Goal: Transaction & Acquisition: Purchase product/service

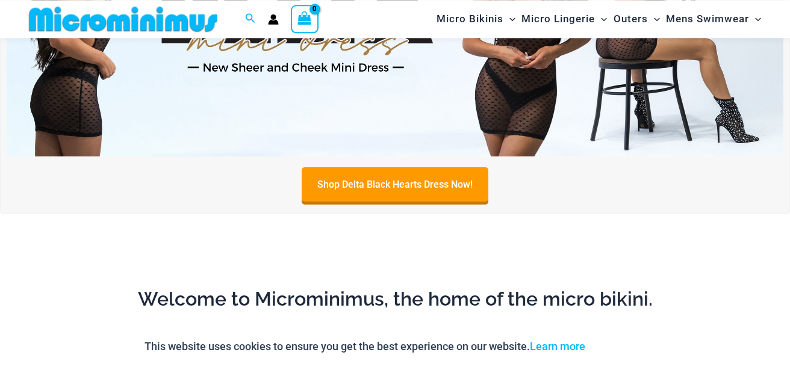
scroll to position [568, 0]
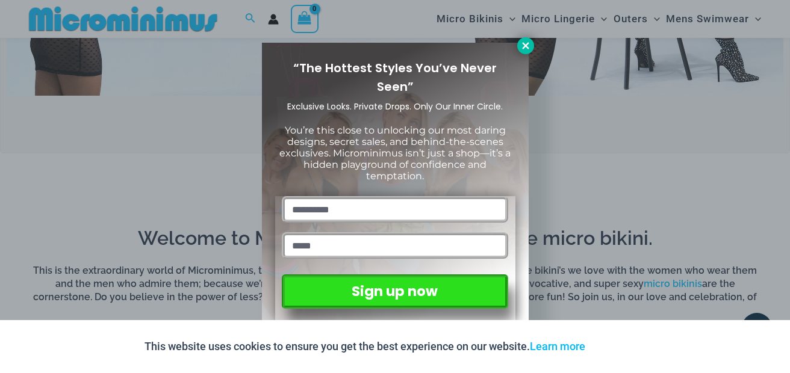
click at [531, 46] on button at bounding box center [525, 45] width 17 height 17
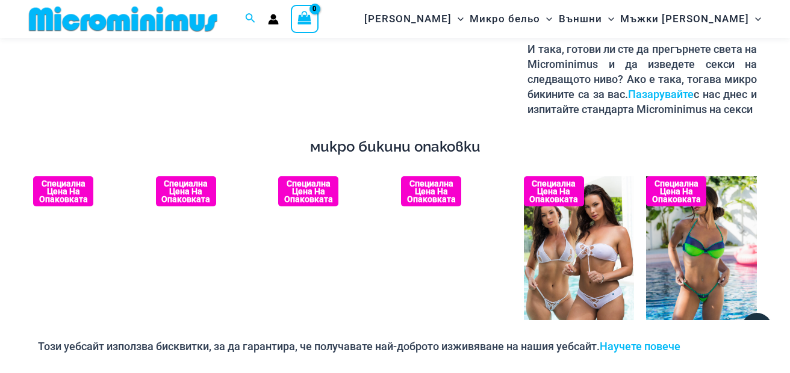
scroll to position [1960, 0]
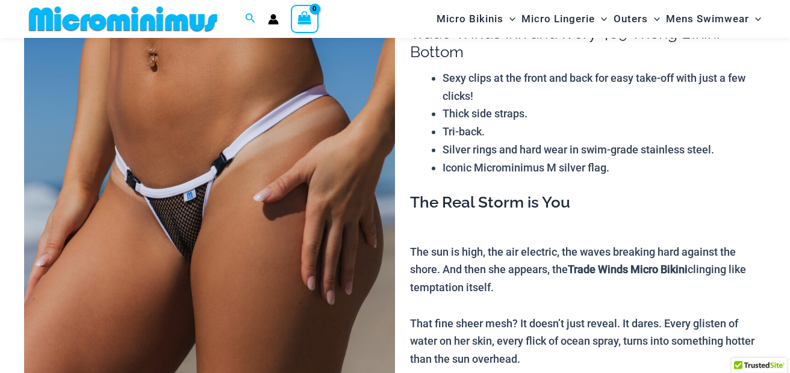
scroll to position [123, 0]
click at [154, 196] on img at bounding box center [209, 264] width 371 height 556
click at [155, 195] on img at bounding box center [209, 264] width 371 height 556
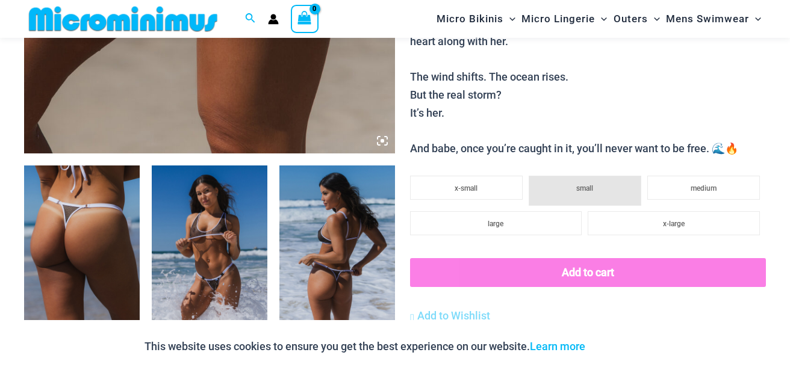
scroll to position [572, 0]
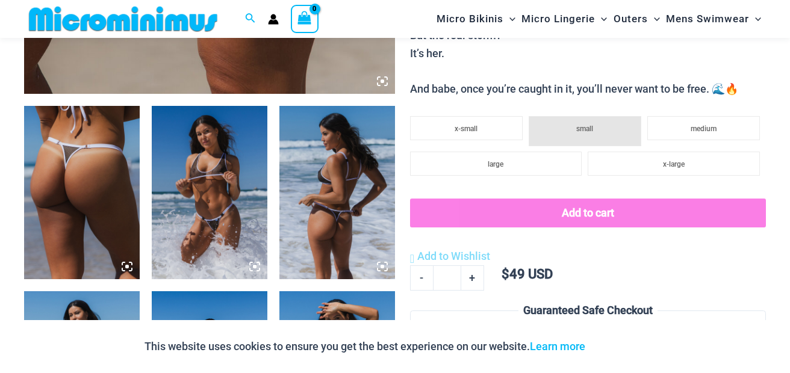
click at [135, 163] on img at bounding box center [82, 192] width 116 height 173
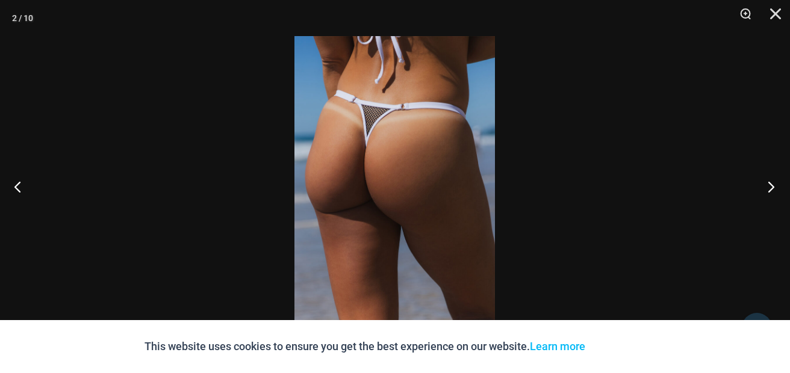
click at [777, 193] on button "Next" at bounding box center [767, 187] width 45 height 60
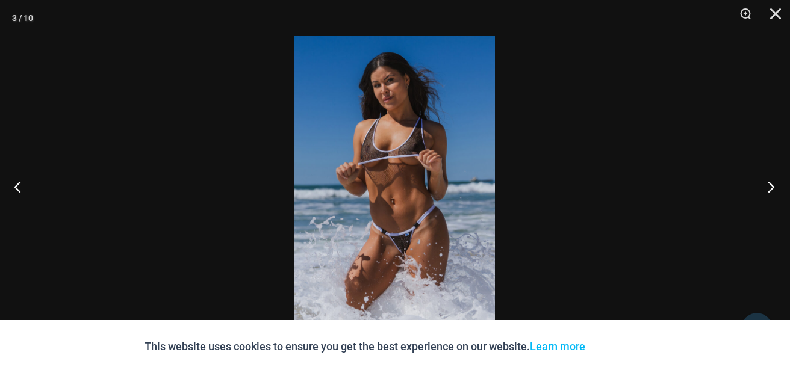
click at [771, 190] on button "Next" at bounding box center [767, 187] width 45 height 60
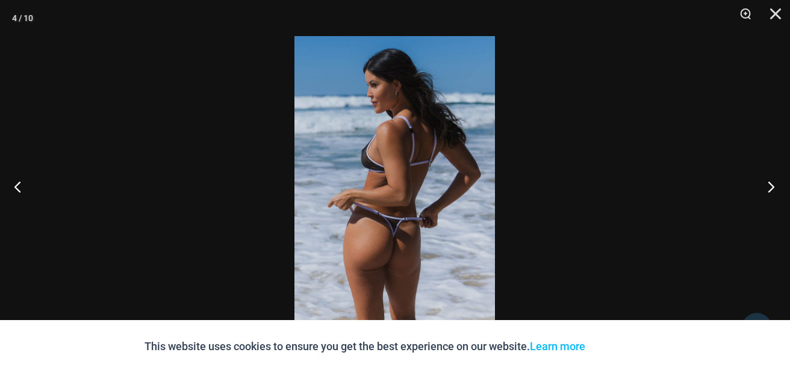
click at [769, 188] on button "Next" at bounding box center [767, 187] width 45 height 60
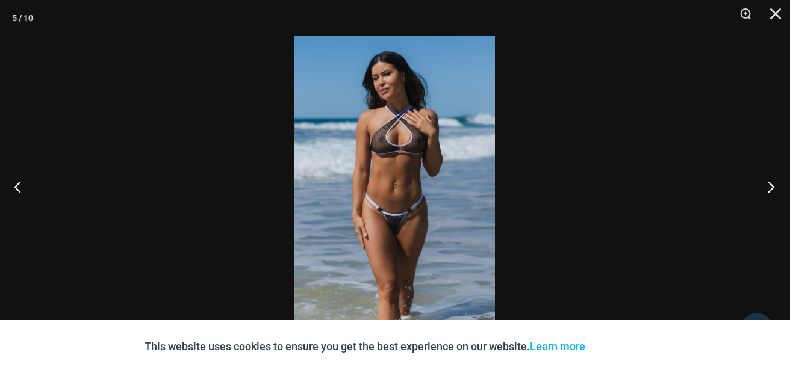
click at [768, 187] on button "Next" at bounding box center [767, 187] width 45 height 60
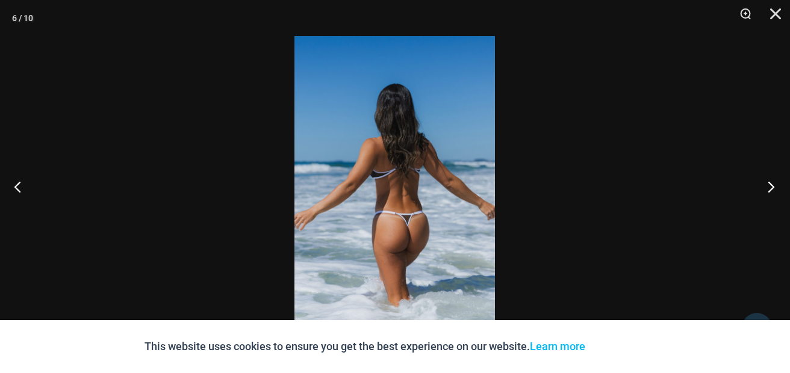
click at [768, 187] on button "Next" at bounding box center [767, 187] width 45 height 60
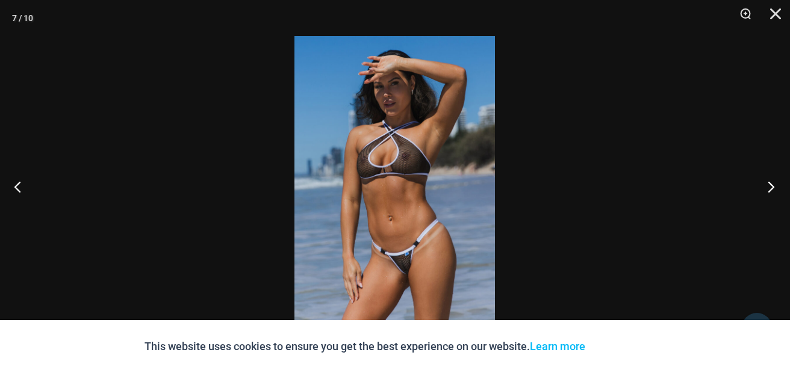
click at [767, 186] on button "Next" at bounding box center [767, 187] width 45 height 60
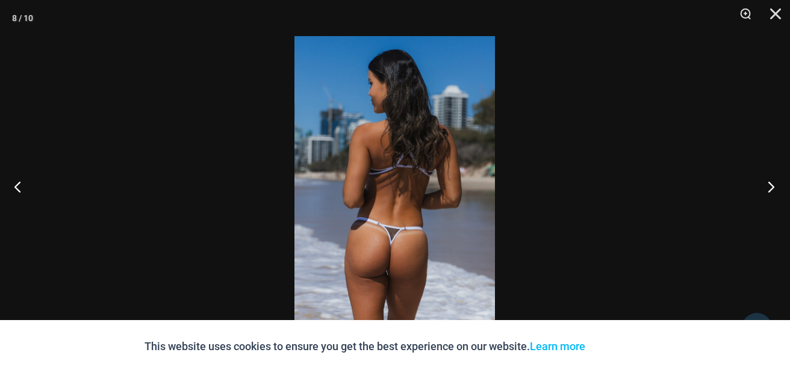
click at [765, 185] on button "Next" at bounding box center [767, 187] width 45 height 60
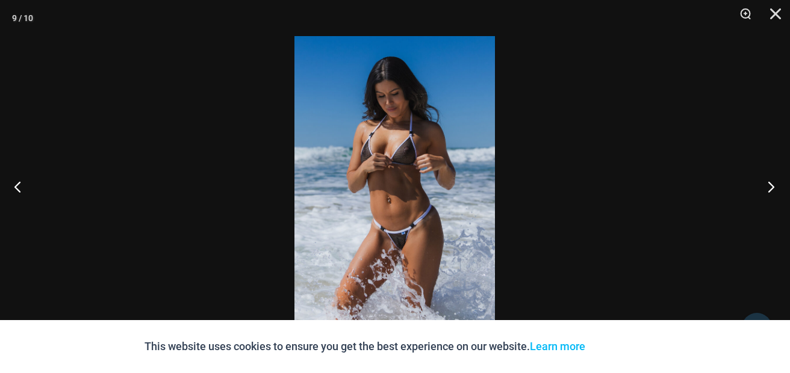
click at [766, 185] on button "Next" at bounding box center [767, 187] width 45 height 60
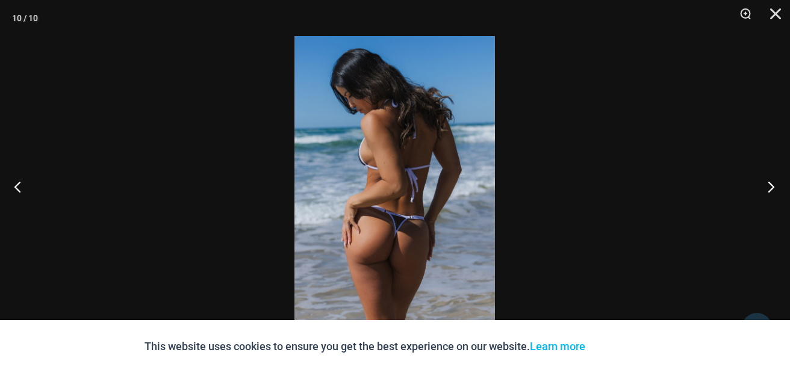
click at [766, 185] on button "Next" at bounding box center [767, 187] width 45 height 60
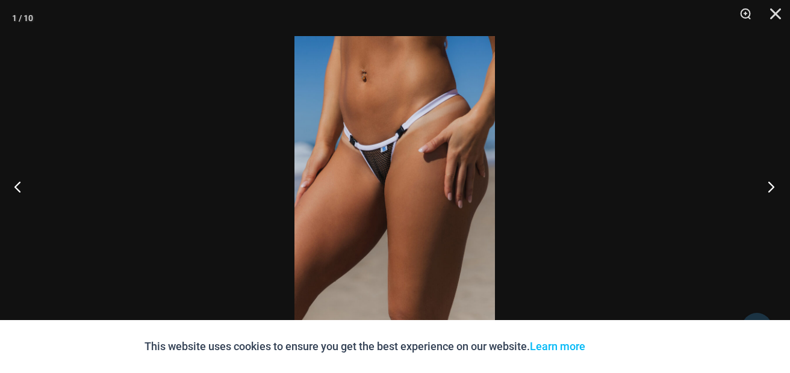
click at [766, 185] on button "Next" at bounding box center [767, 187] width 45 height 60
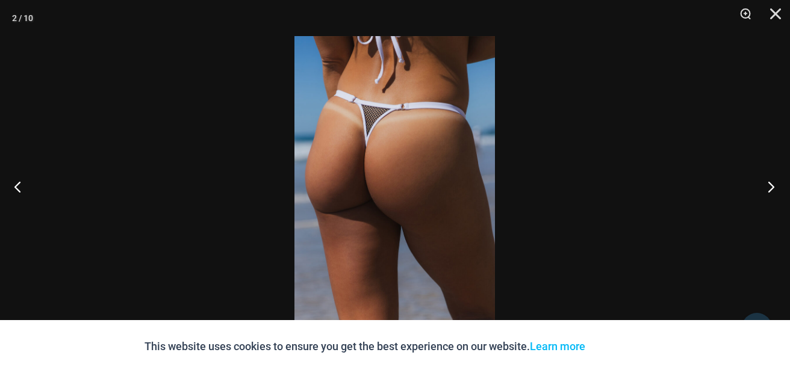
click at [766, 185] on button "Next" at bounding box center [767, 187] width 45 height 60
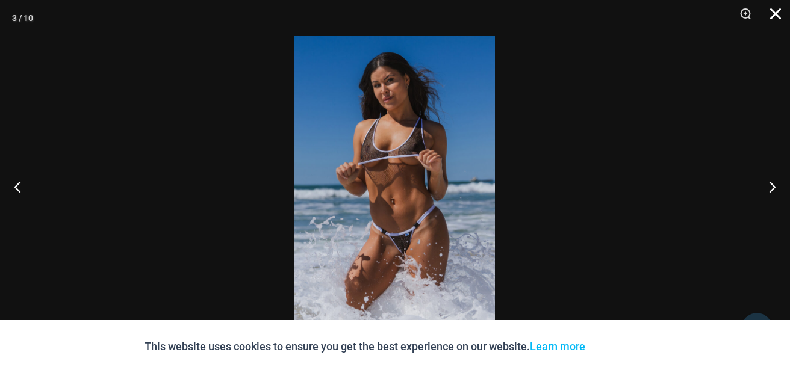
click at [773, 17] on button "Close" at bounding box center [771, 18] width 30 height 36
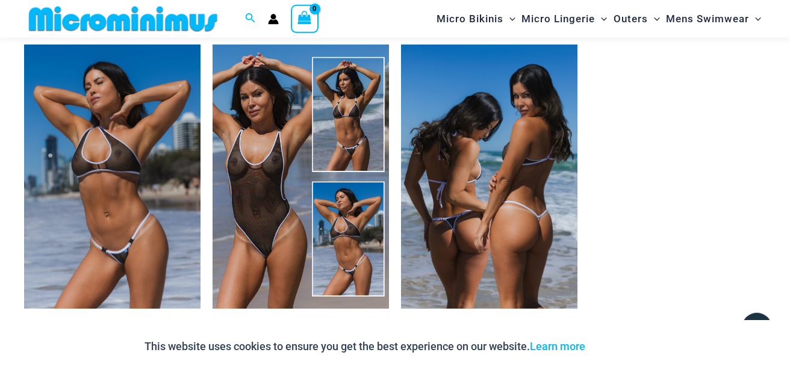
scroll to position [1278, 0]
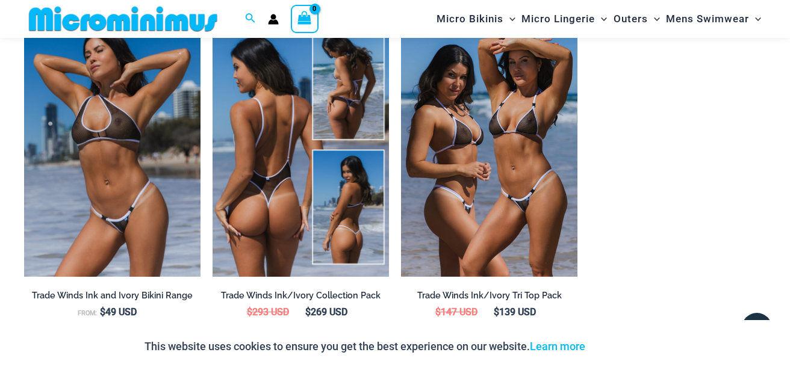
click at [228, 184] on img at bounding box center [301, 145] width 176 height 265
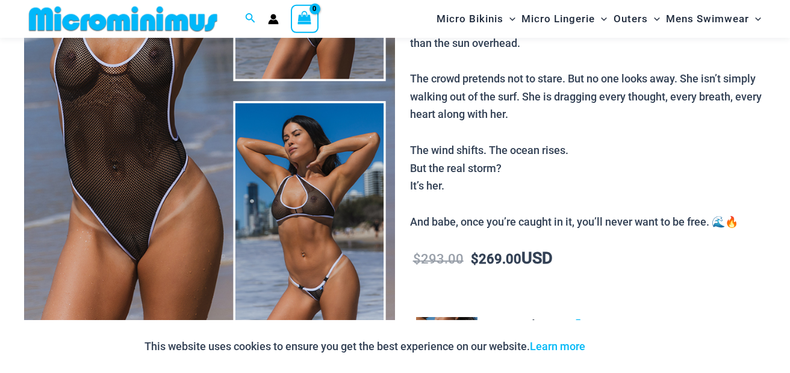
scroll to position [311, 0]
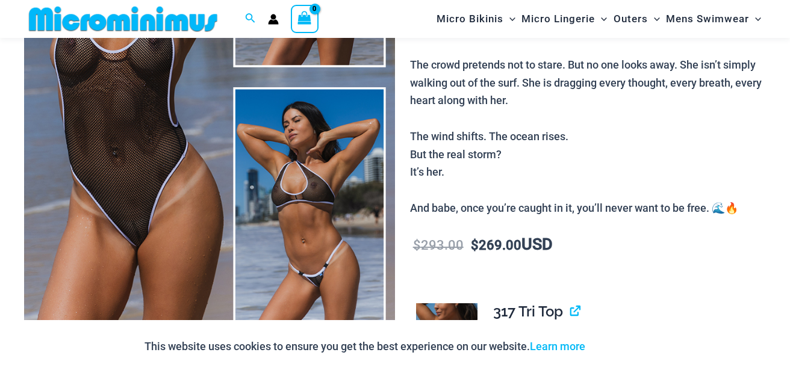
click at [145, 197] on img at bounding box center [209, 77] width 371 height 556
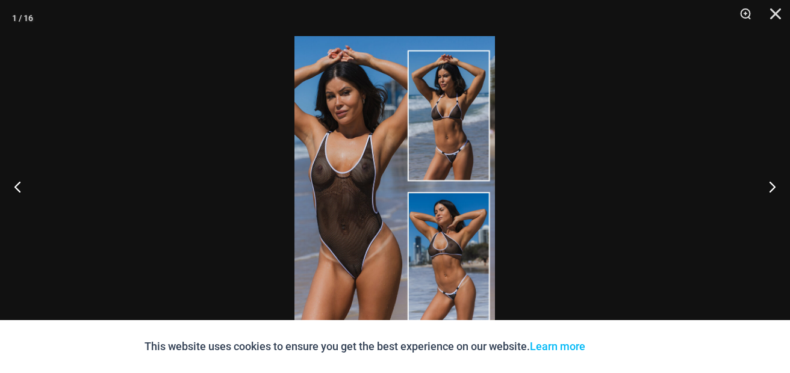
click at [336, 227] on img at bounding box center [394, 186] width 201 height 301
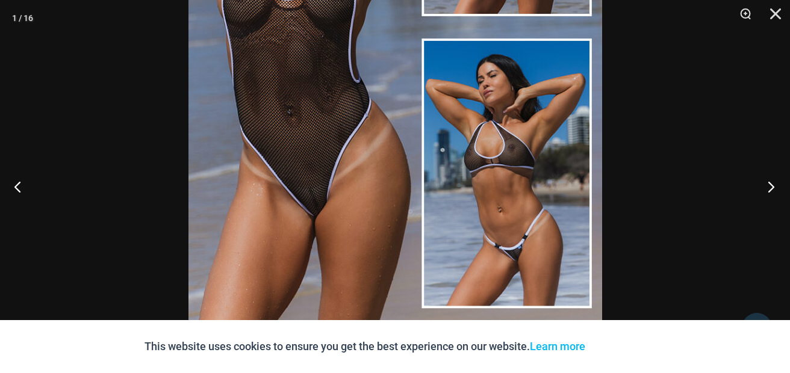
click at [773, 195] on button "Next" at bounding box center [767, 187] width 45 height 60
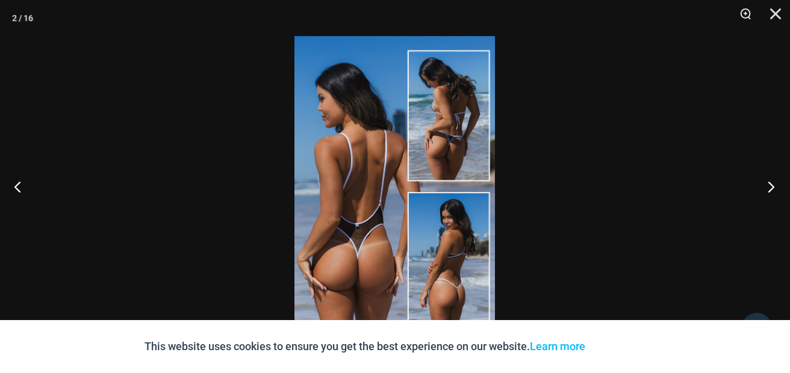
click at [773, 192] on button "Next" at bounding box center [767, 187] width 45 height 60
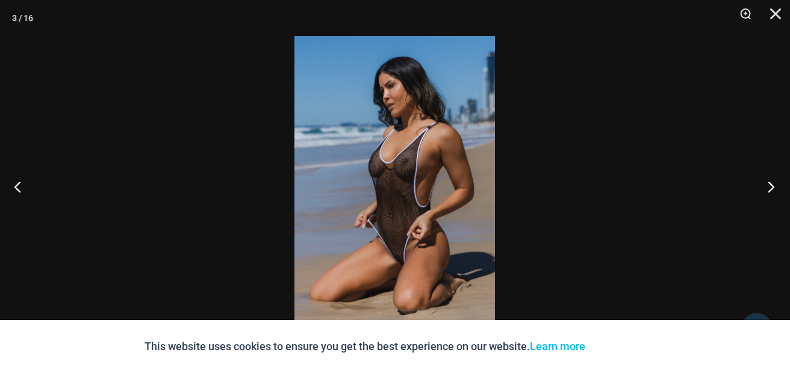
click at [773, 192] on button "Next" at bounding box center [767, 187] width 45 height 60
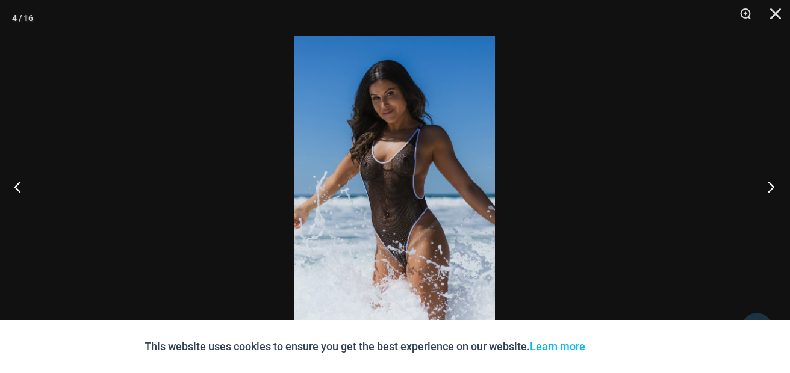
click at [773, 192] on button "Next" at bounding box center [767, 187] width 45 height 60
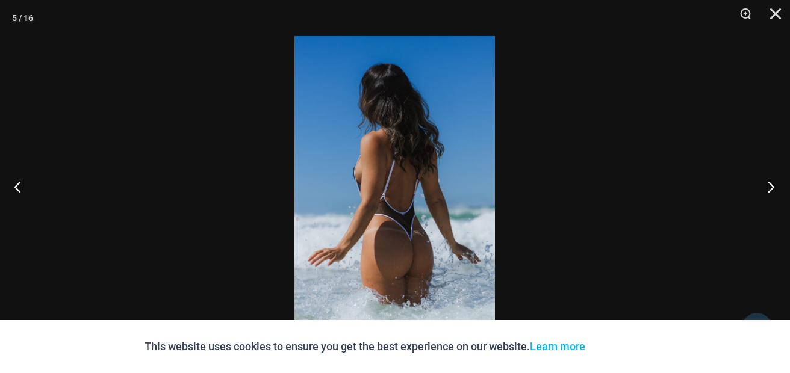
click at [773, 192] on button "Next" at bounding box center [767, 187] width 45 height 60
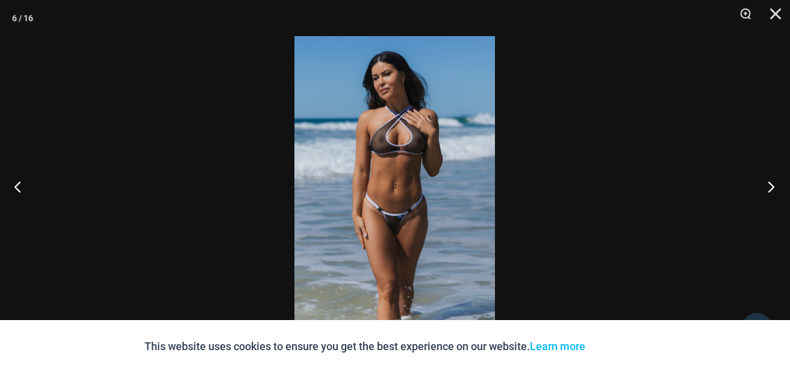
click at [773, 192] on button "Next" at bounding box center [767, 187] width 45 height 60
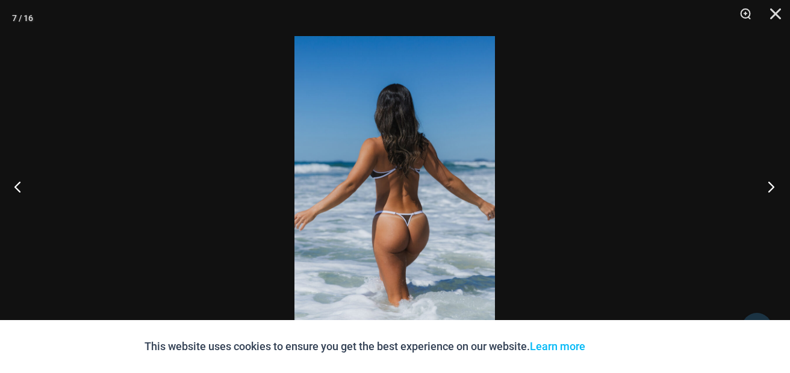
click at [773, 192] on button "Next" at bounding box center [767, 187] width 45 height 60
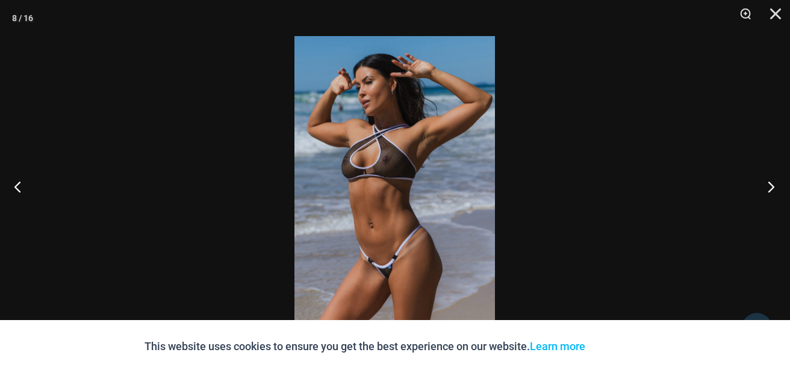
click at [773, 192] on button "Next" at bounding box center [767, 187] width 45 height 60
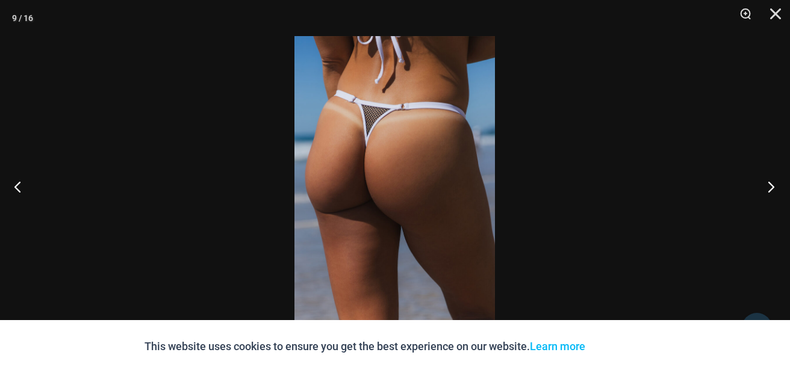
click at [773, 192] on button "Next" at bounding box center [767, 187] width 45 height 60
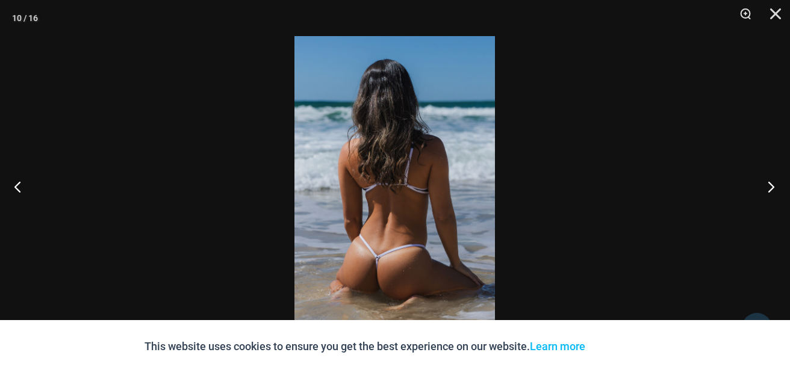
click at [773, 192] on button "Next" at bounding box center [767, 187] width 45 height 60
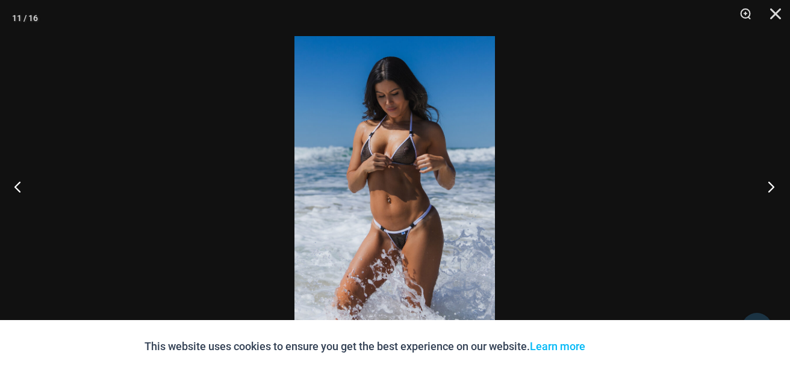
click at [773, 192] on button "Next" at bounding box center [767, 187] width 45 height 60
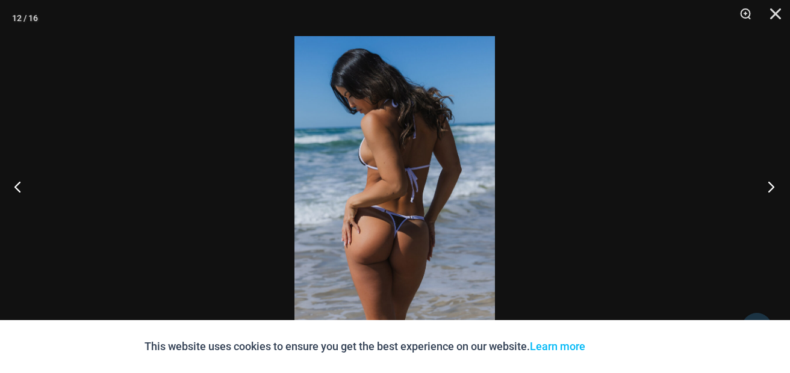
click at [773, 192] on button "Next" at bounding box center [767, 187] width 45 height 60
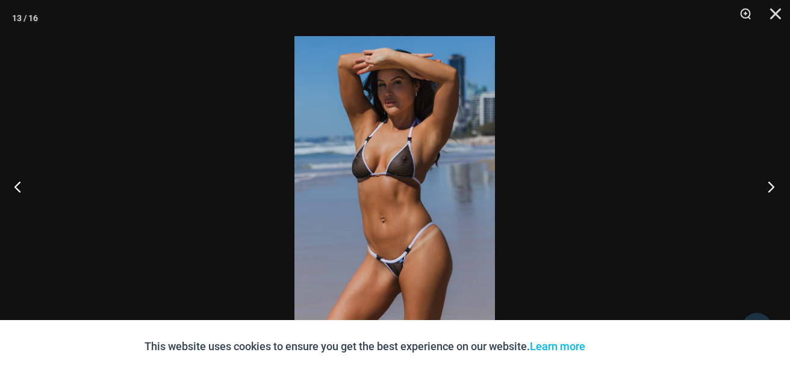
click at [773, 192] on button "Next" at bounding box center [767, 187] width 45 height 60
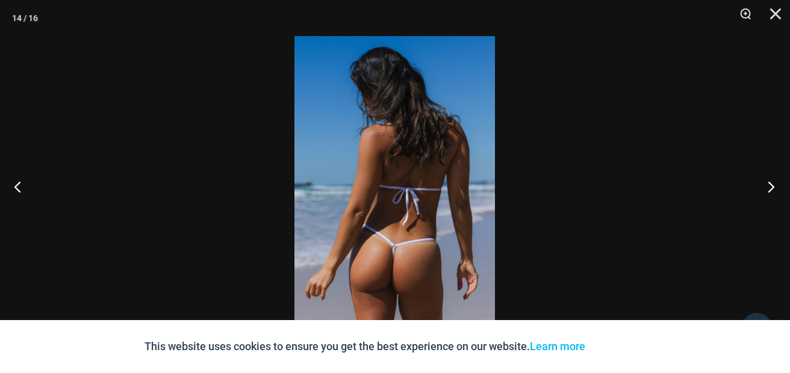
click at [773, 192] on button "Next" at bounding box center [767, 187] width 45 height 60
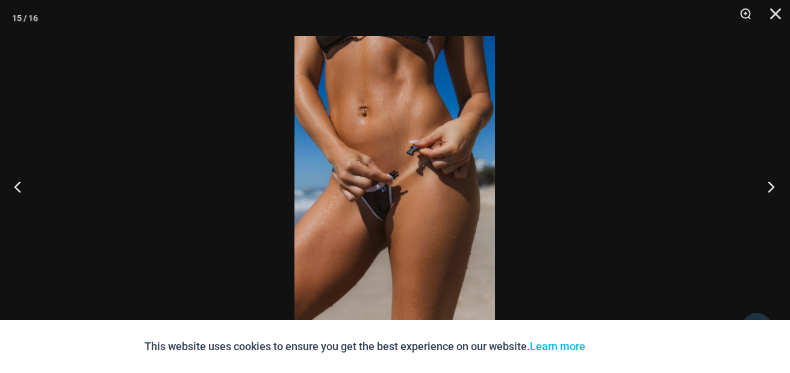
click at [773, 192] on button "Next" at bounding box center [767, 187] width 45 height 60
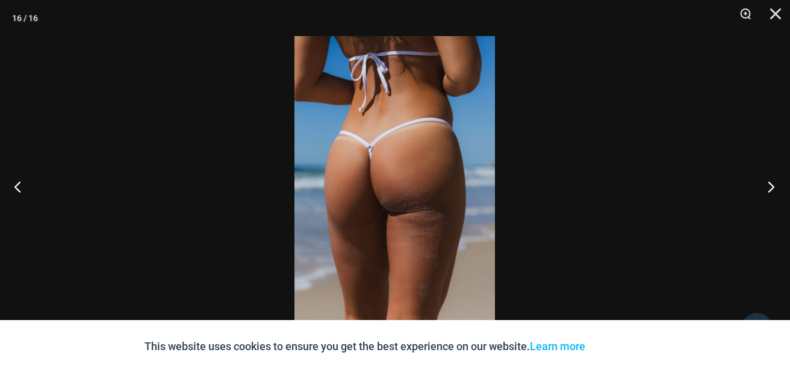
click at [773, 192] on button "Next" at bounding box center [767, 187] width 45 height 60
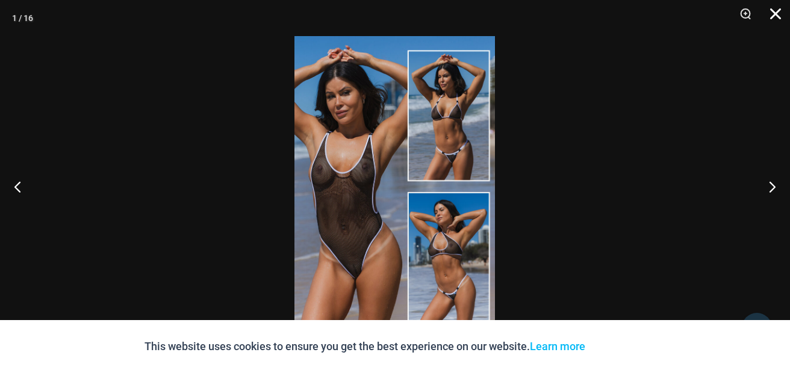
click at [774, 14] on button "Close" at bounding box center [771, 18] width 30 height 36
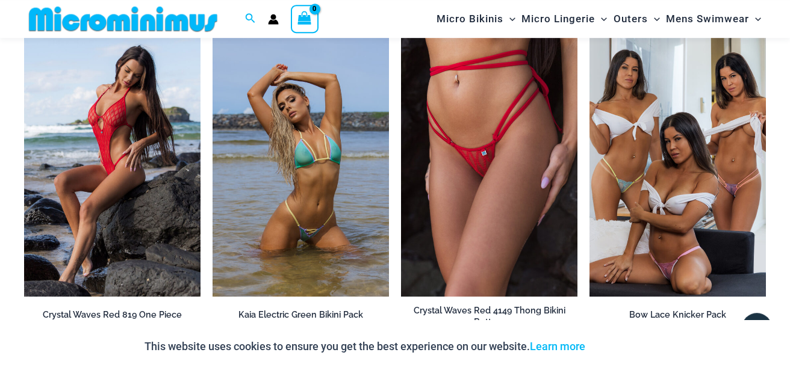
scroll to position [3286, 0]
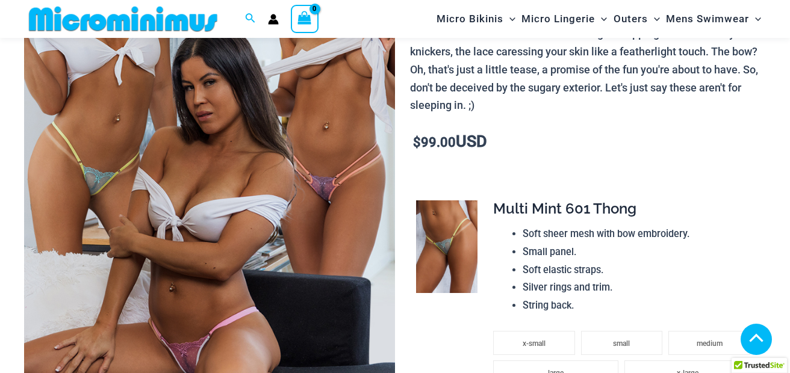
scroll to position [253, 0]
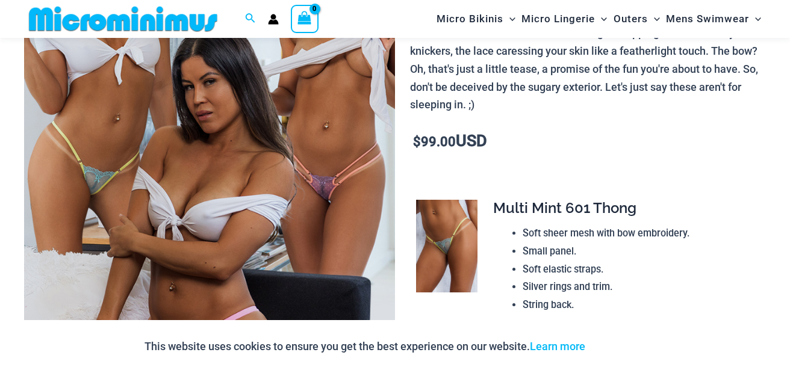
click at [224, 178] on img at bounding box center [209, 135] width 371 height 556
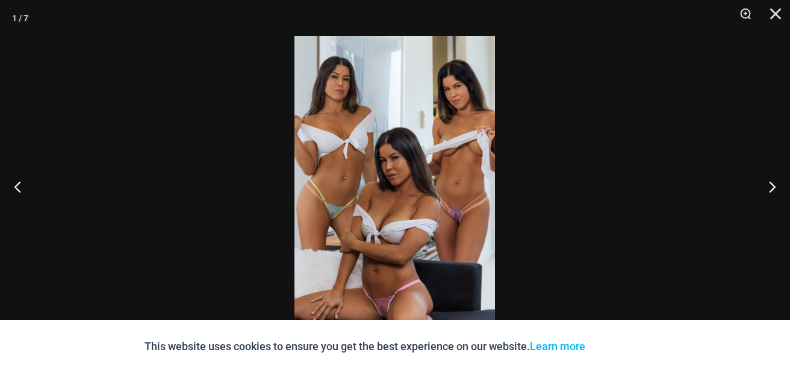
click at [382, 224] on img at bounding box center [394, 186] width 201 height 301
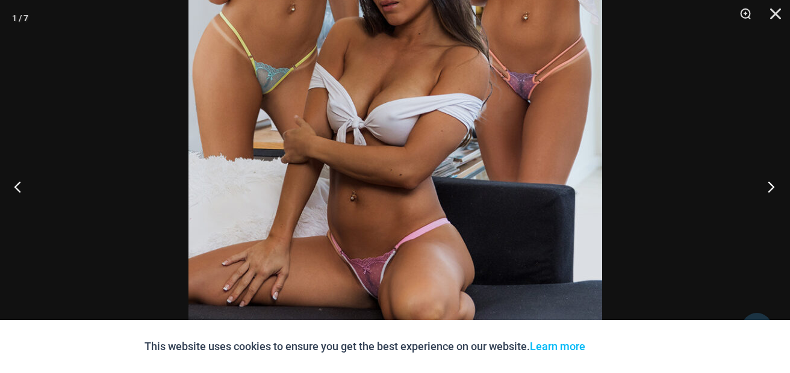
click at [766, 190] on button "Next" at bounding box center [767, 187] width 45 height 60
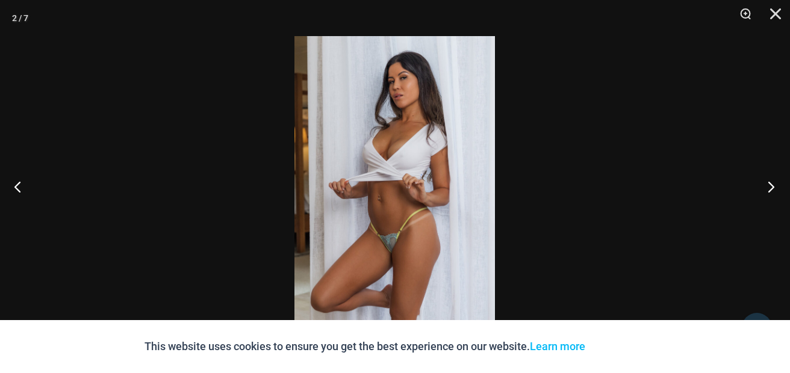
click at [766, 190] on button "Next" at bounding box center [767, 187] width 45 height 60
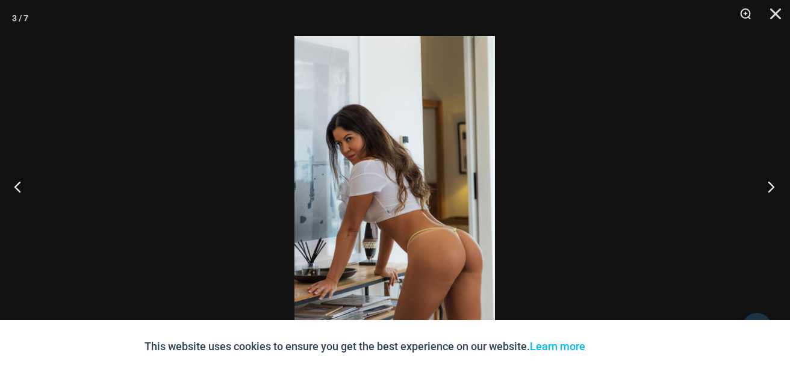
click at [766, 190] on button "Next" at bounding box center [767, 187] width 45 height 60
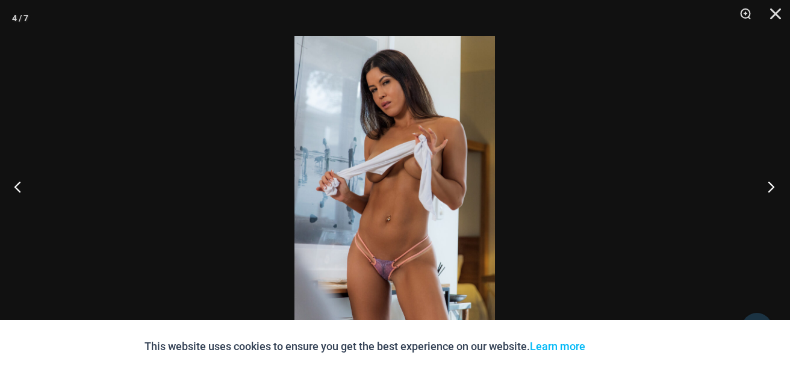
click at [767, 190] on button "Next" at bounding box center [767, 187] width 45 height 60
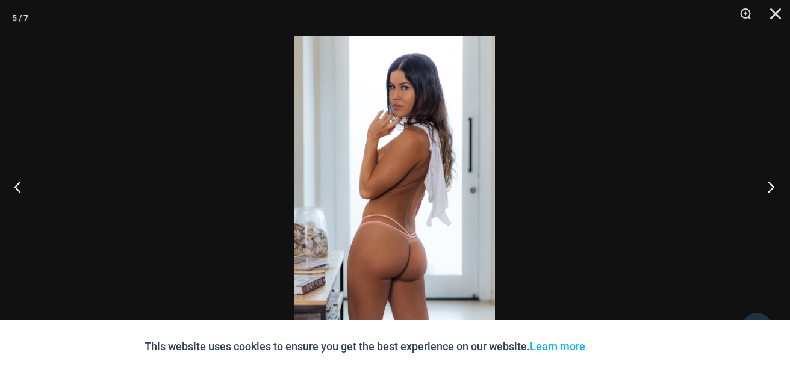
click at [768, 186] on button "Next" at bounding box center [767, 187] width 45 height 60
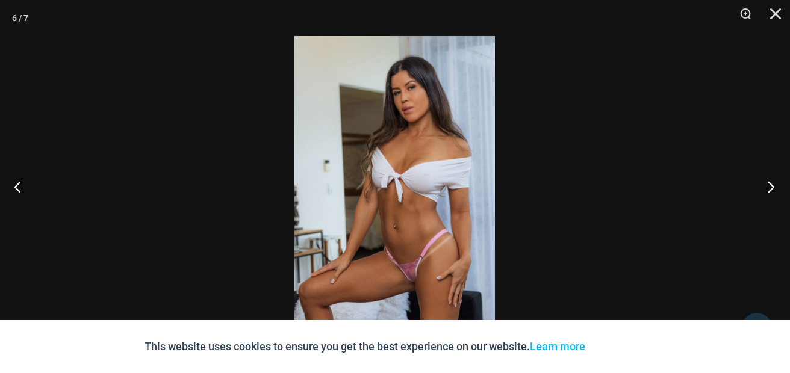
click at [768, 180] on button "Next" at bounding box center [767, 187] width 45 height 60
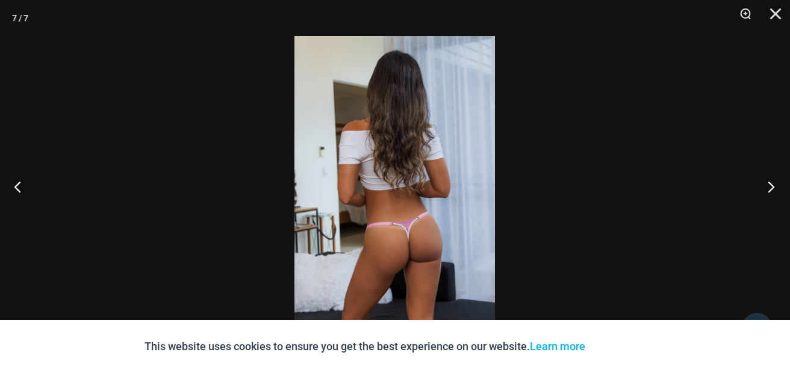
click at [768, 180] on button "Next" at bounding box center [767, 187] width 45 height 60
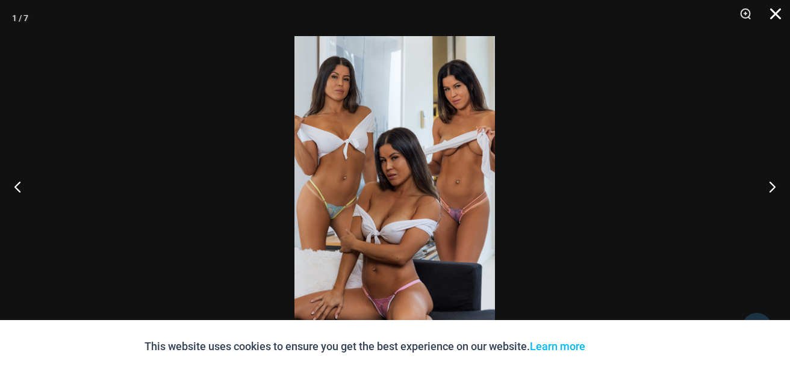
click at [776, 13] on button "Close" at bounding box center [771, 18] width 30 height 36
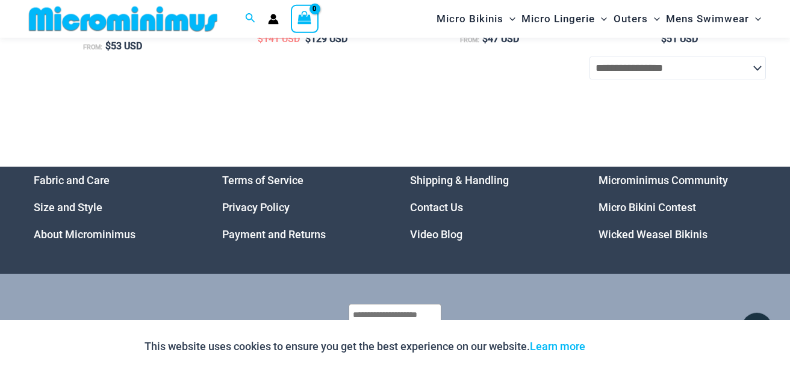
scroll to position [3526, 0]
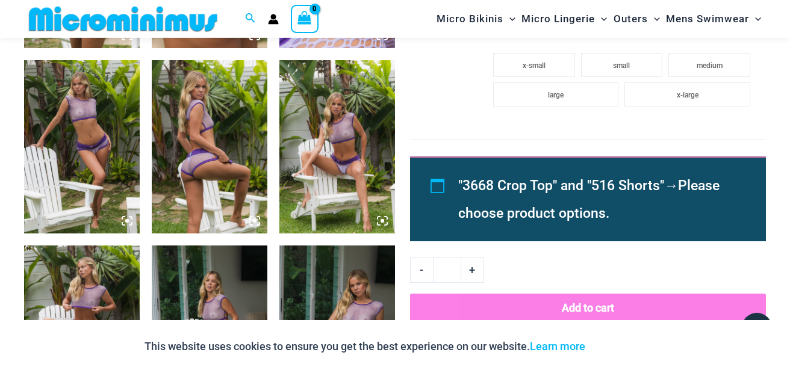
scroll to position [826, 0]
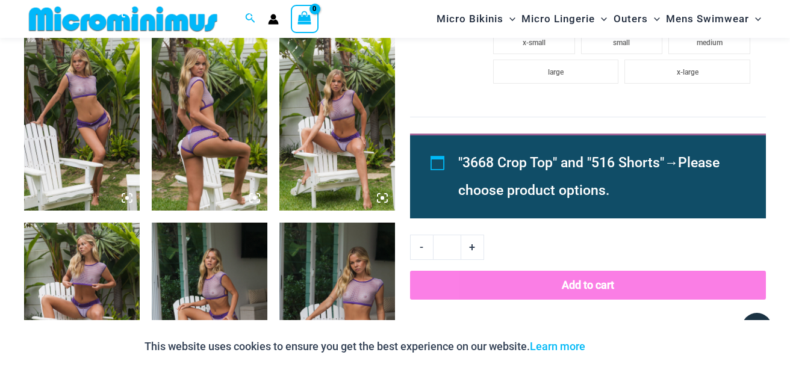
click at [350, 161] on img at bounding box center [337, 123] width 116 height 173
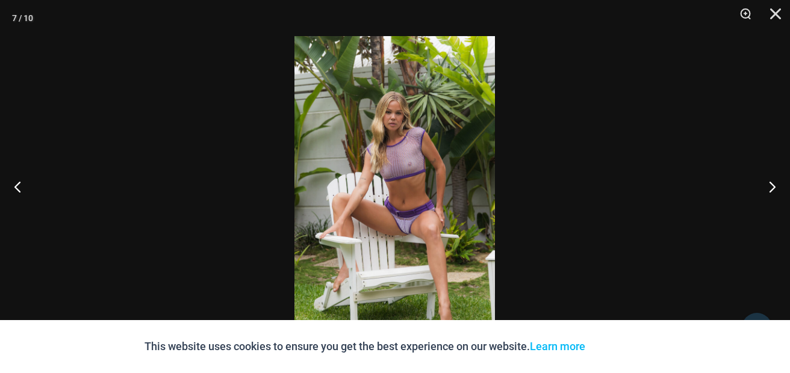
click at [363, 164] on img at bounding box center [394, 186] width 201 height 301
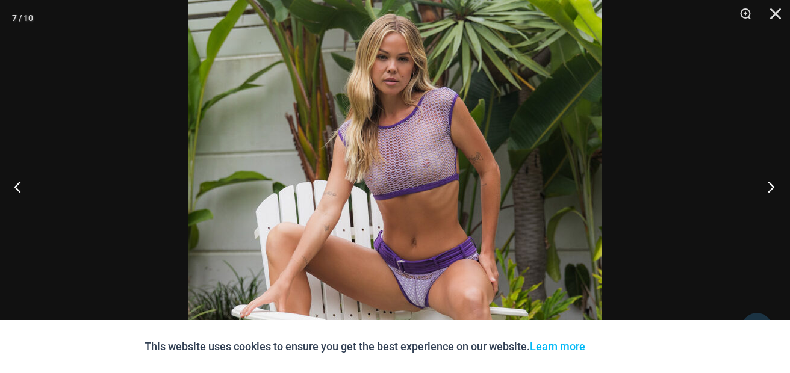
click at [770, 185] on button "Next" at bounding box center [767, 187] width 45 height 60
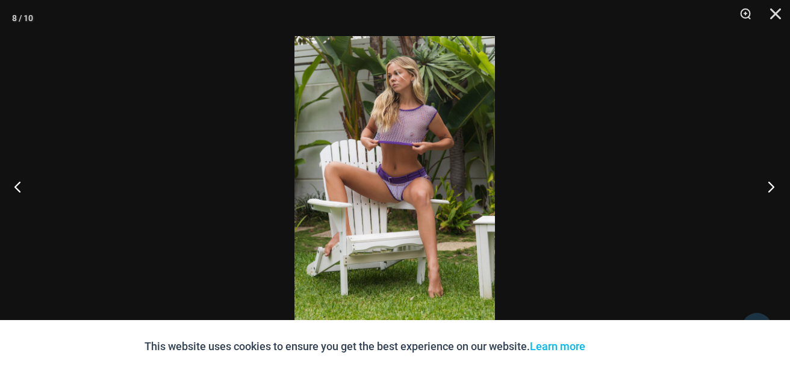
click at [770, 184] on button "Next" at bounding box center [767, 187] width 45 height 60
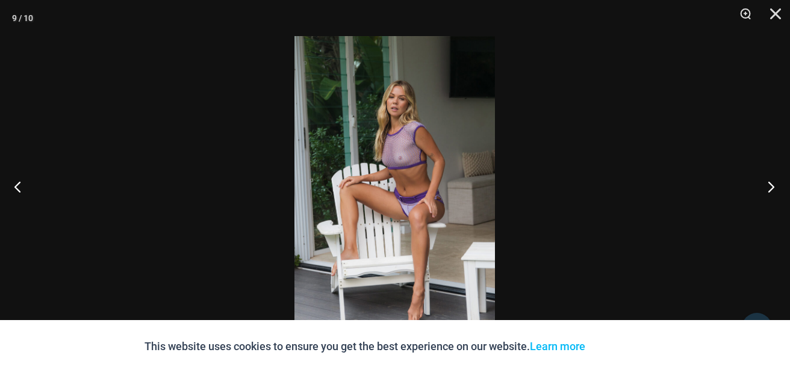
click at [770, 184] on button "Next" at bounding box center [767, 187] width 45 height 60
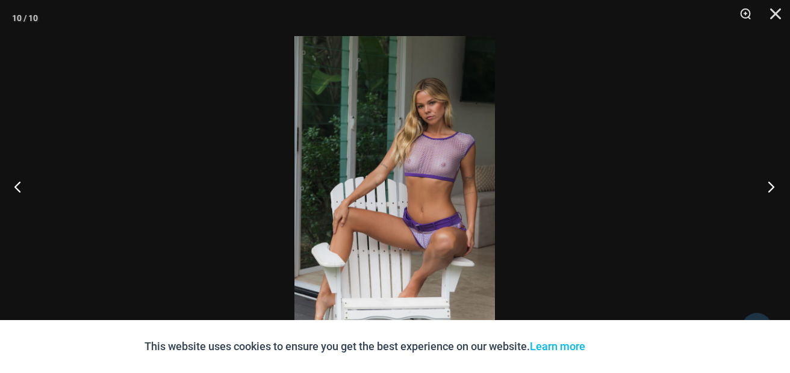
click at [770, 184] on button "Next" at bounding box center [767, 187] width 45 height 60
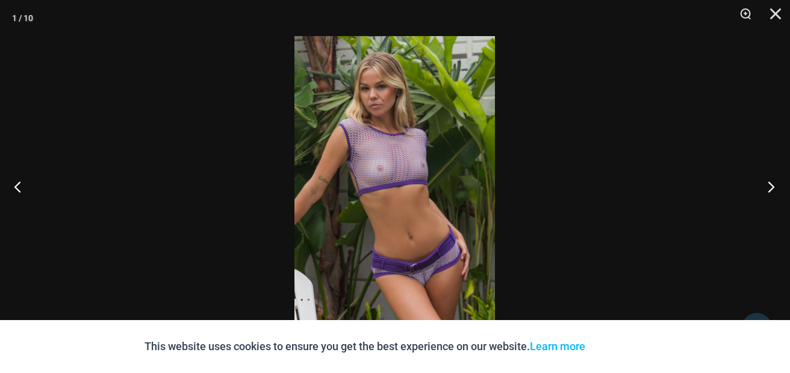
click at [770, 184] on button "Next" at bounding box center [767, 187] width 45 height 60
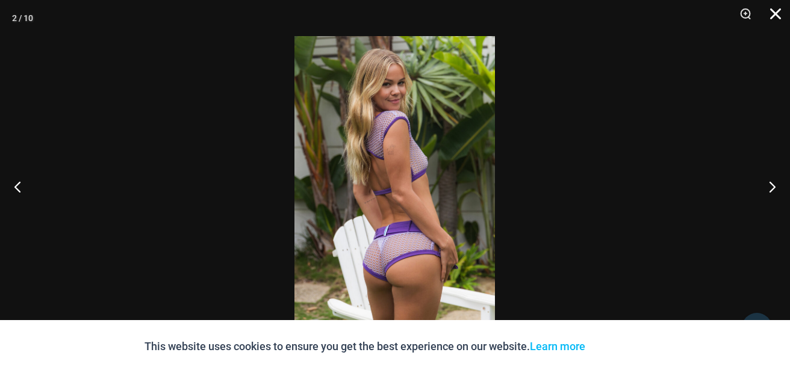
click at [779, 14] on button "Close" at bounding box center [771, 18] width 30 height 36
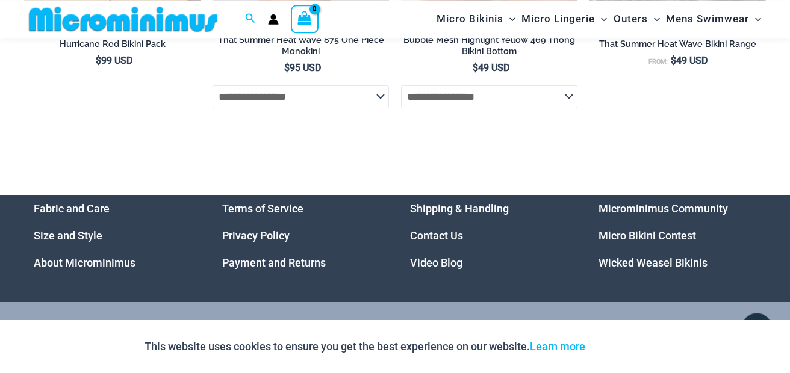
scroll to position [4100, 0]
